Goal: Task Accomplishment & Management: Use online tool/utility

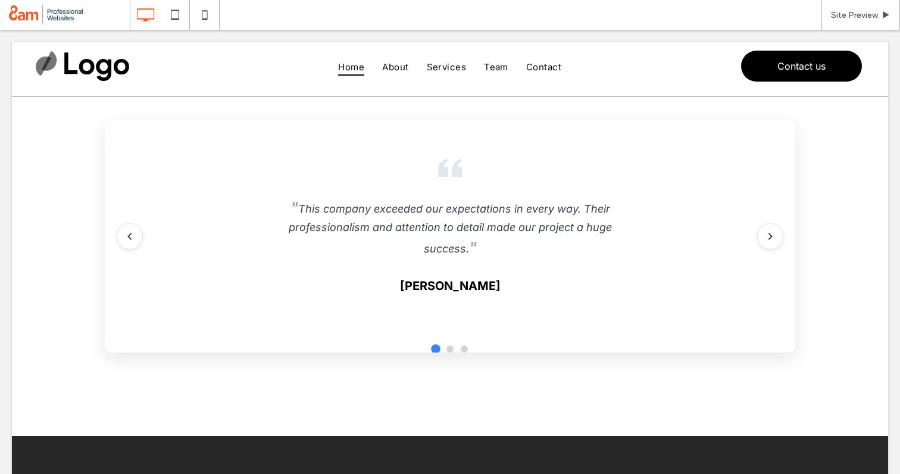
click at [93, 96] on span at bounding box center [93, 96] width 0 height 0
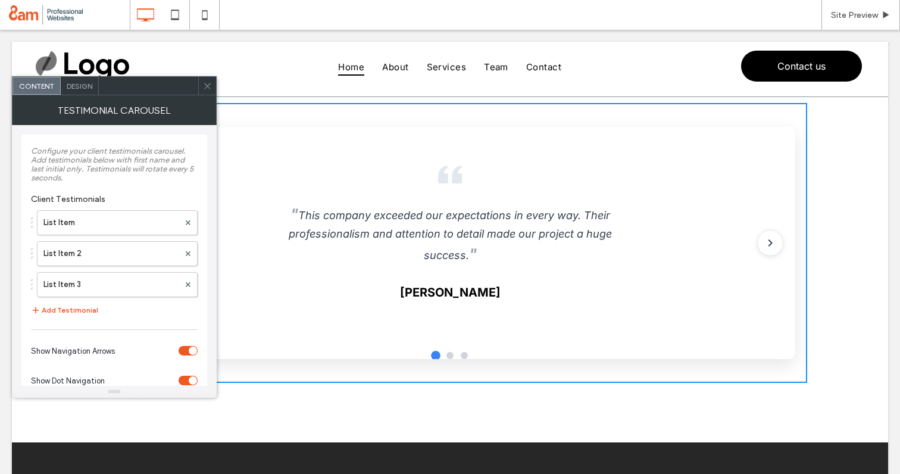
scroll to position [48, 0]
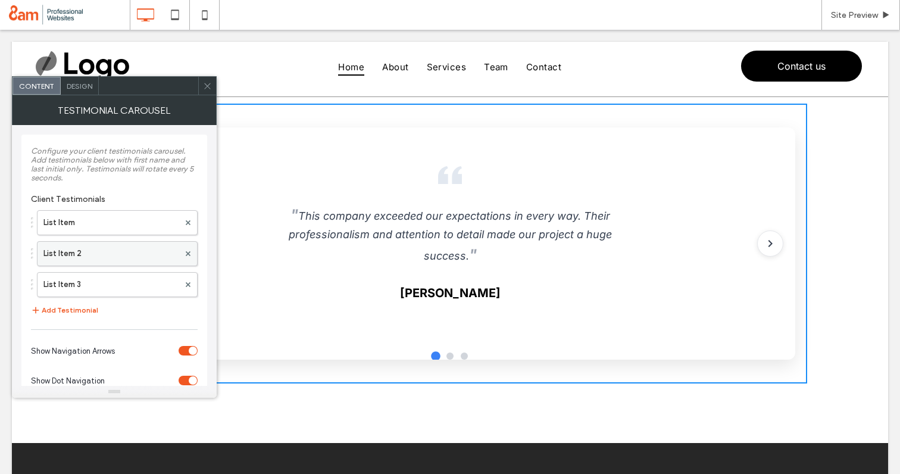
click at [75, 253] on label "List Item 2" at bounding box center [111, 254] width 136 height 24
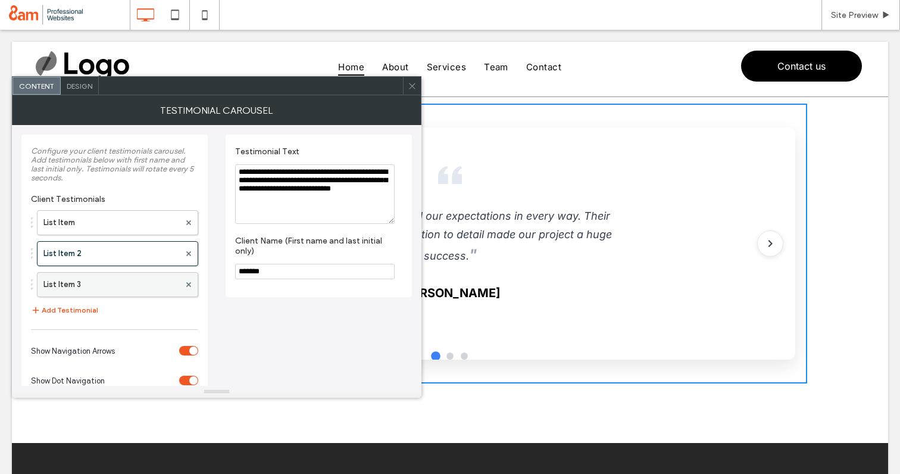
click at [94, 284] on label "List Item 3" at bounding box center [111, 285] width 136 height 24
click at [410, 84] on use at bounding box center [412, 86] width 6 height 6
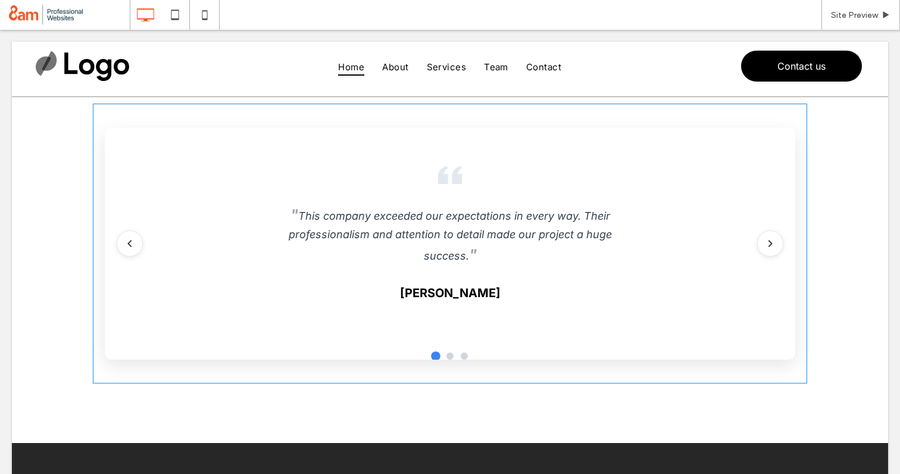
click at [780, 242] on span at bounding box center [450, 244] width 715 height 280
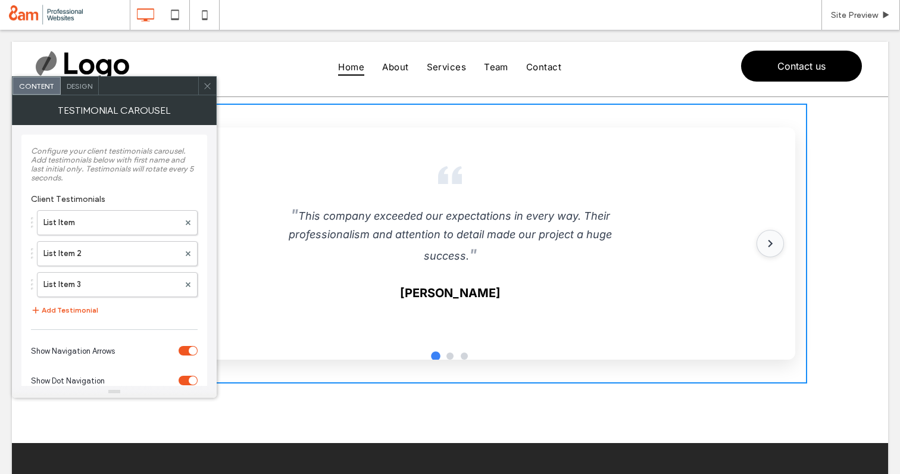
click at [774, 242] on icon "Next testimonial" at bounding box center [770, 243] width 15 height 15
click at [766, 244] on icon "Next testimonial" at bounding box center [770, 243] width 15 height 15
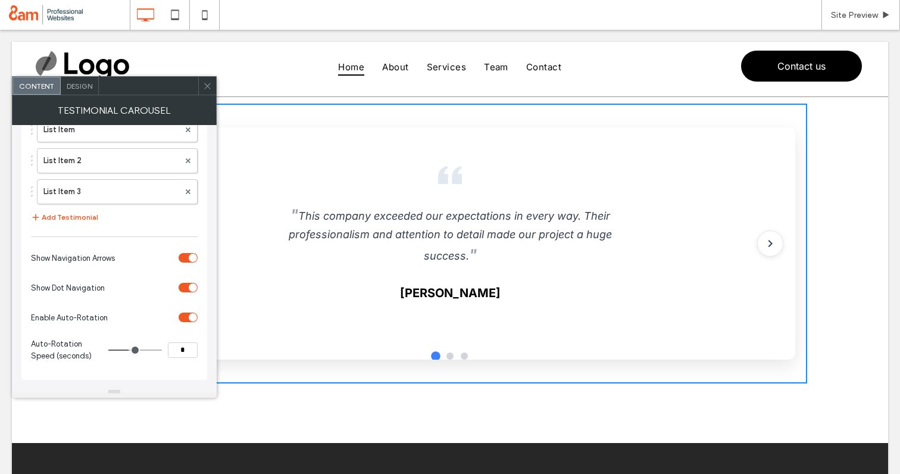
scroll to position [0, 0]
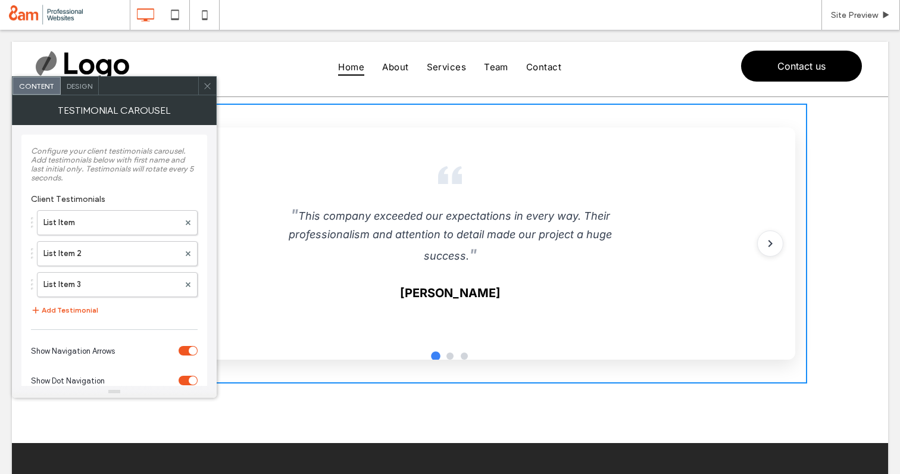
click at [80, 84] on span "Design" at bounding box center [80, 86] width 26 height 9
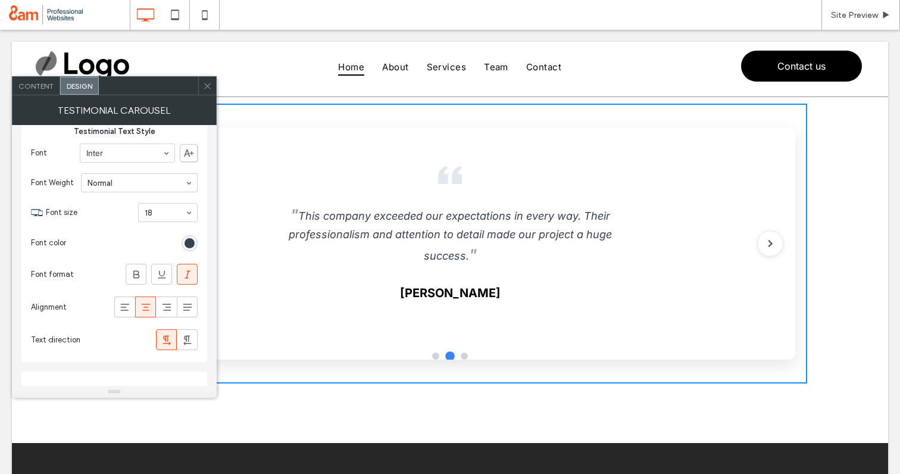
scroll to position [245, 0]
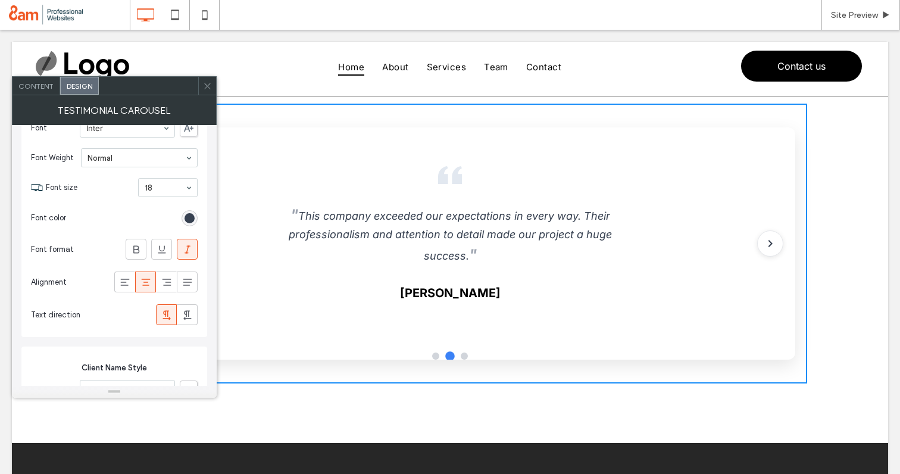
click at [204, 90] on span at bounding box center [207, 86] width 9 height 18
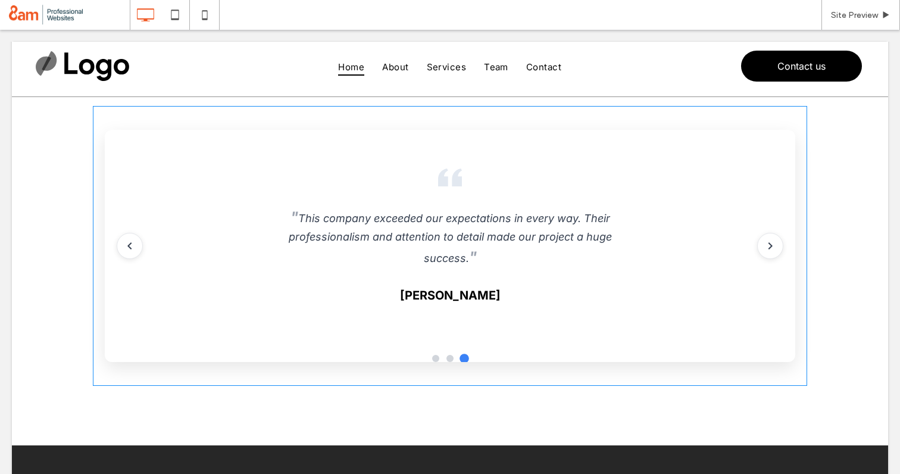
scroll to position [37, 0]
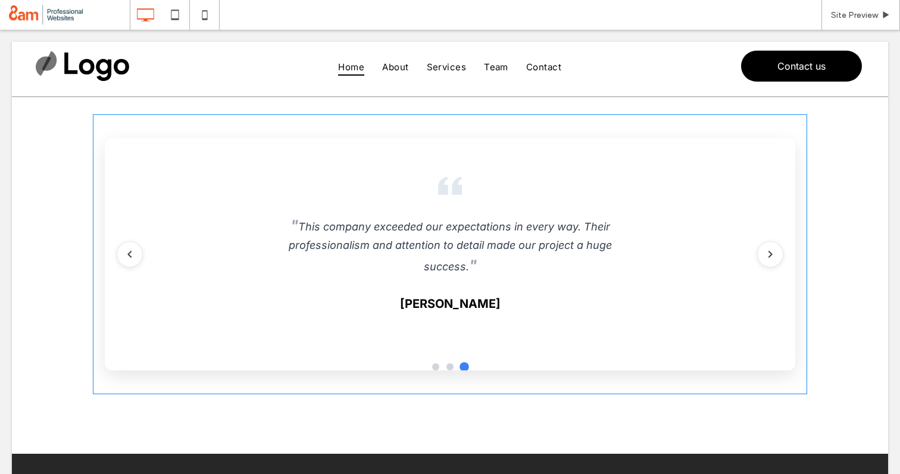
click at [244, 297] on span at bounding box center [450, 254] width 715 height 280
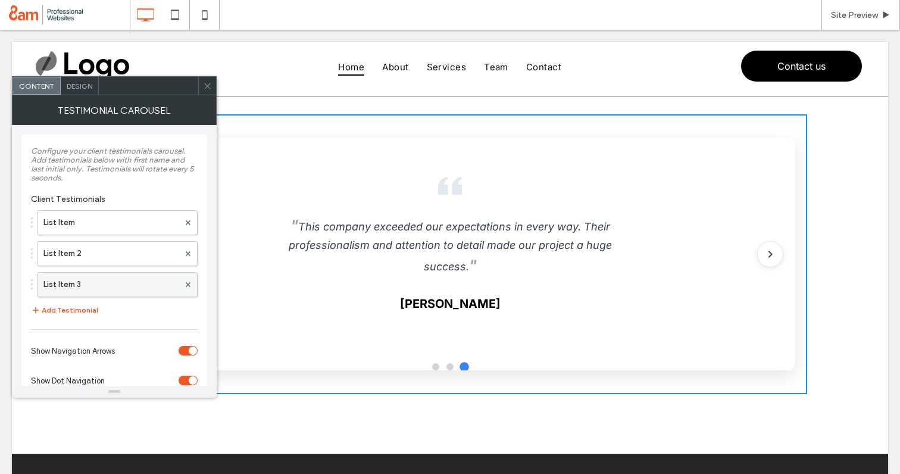
scroll to position [95, 0]
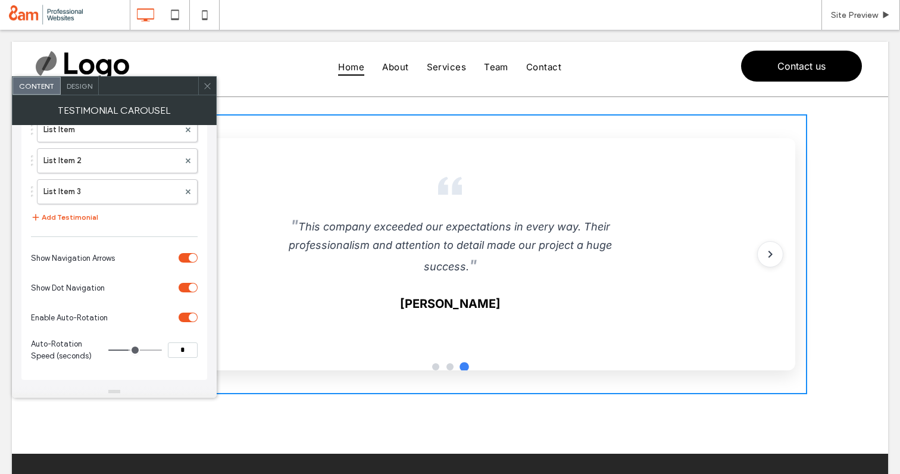
click at [83, 89] on span "Design" at bounding box center [80, 86] width 26 height 9
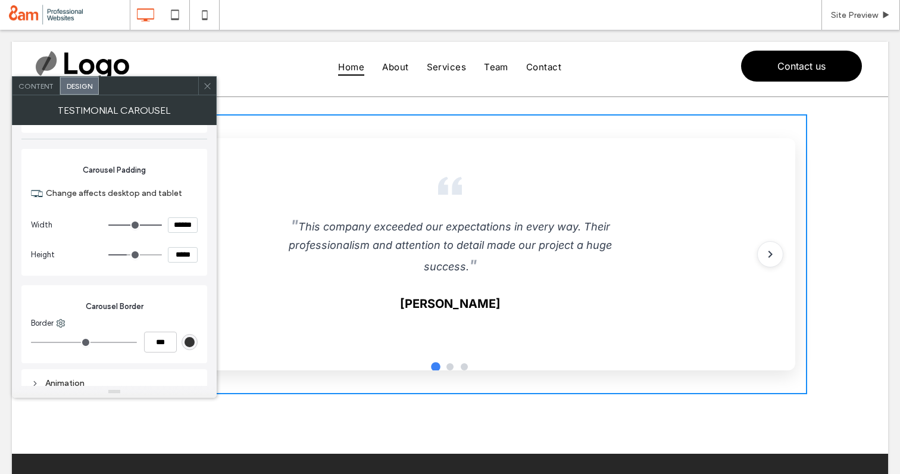
scroll to position [1233, 0]
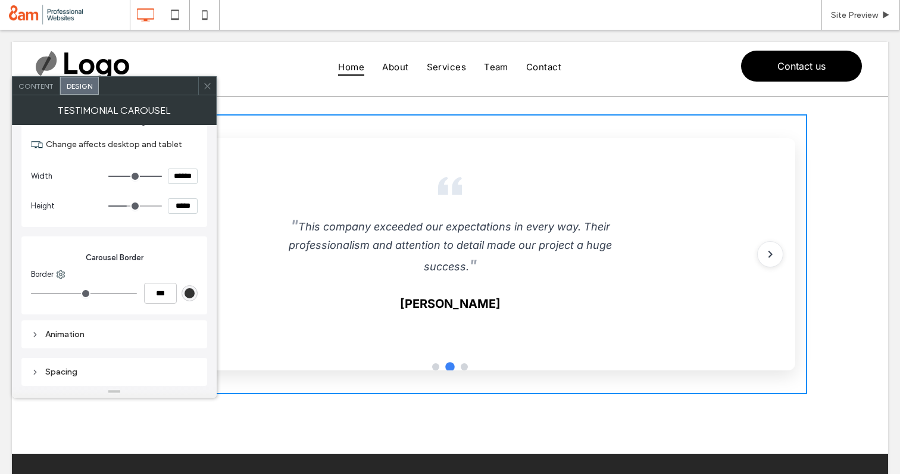
click at [210, 85] on icon at bounding box center [207, 86] width 9 height 9
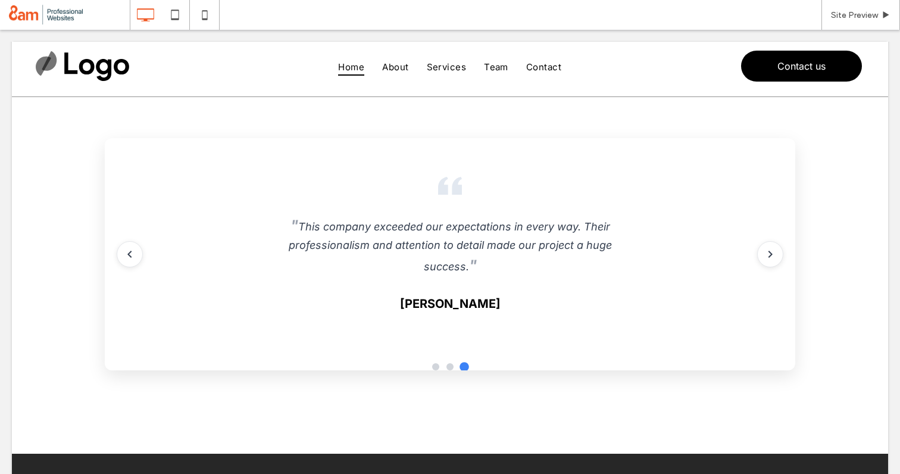
click at [91, 18] on span at bounding box center [69, 15] width 121 height 24
